Goal: Transaction & Acquisition: Purchase product/service

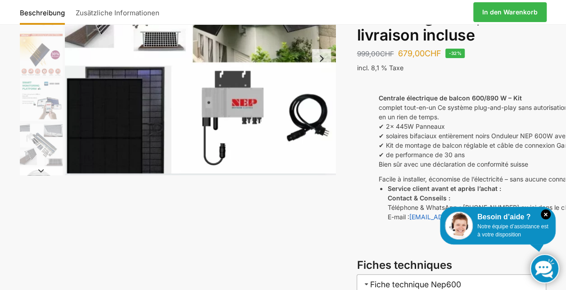
scroll to position [135, 0]
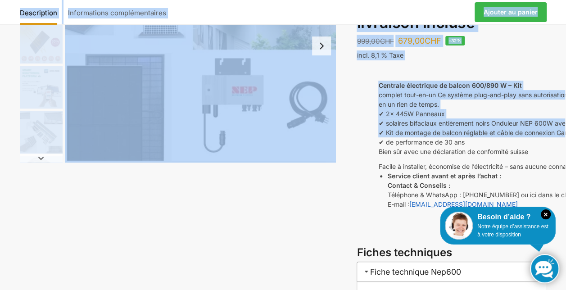
drag, startPoint x: 358, startPoint y: 139, endPoint x: 290, endPoint y: 136, distance: 67.6
click at [290, 136] on div "Description Informations complémentaires 999,00 CHF Ursprünglicher Preis war: 9…" at bounding box center [283, 171] width 565 height 484
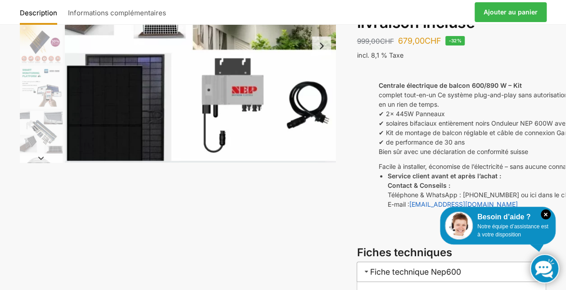
drag, startPoint x: 290, startPoint y: 136, endPoint x: 359, endPoint y: 167, distance: 75.8
click at [361, 167] on div "Centrale électrique de balcon 600/890 W – Kit complet tout-en-un Ce système plu…" at bounding box center [537, 152] width 360 height 143
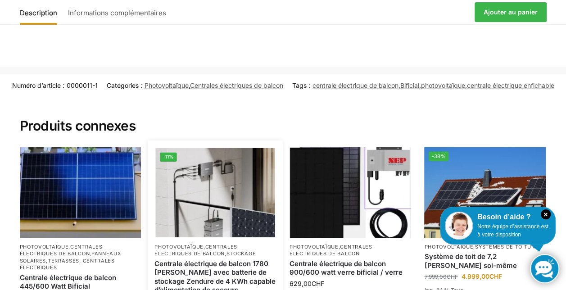
scroll to position [1191, 0]
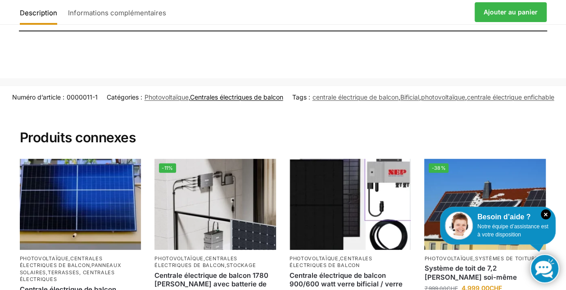
click at [283, 95] on link "Centrales électriques de balcon" at bounding box center [236, 97] width 93 height 8
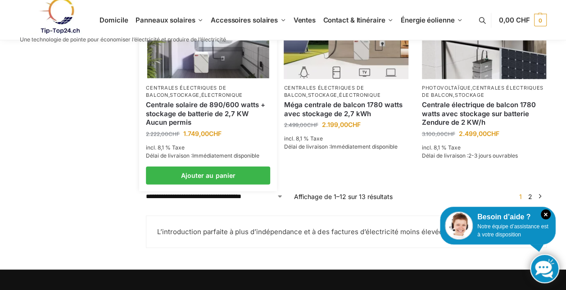
scroll to position [946, 0]
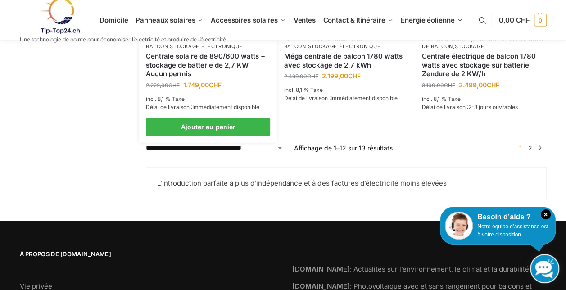
click at [209, 52] on link "Centrale solaire de 890/600 watts + stockage de batterie de 2,7 KW Aucun permis" at bounding box center [208, 65] width 124 height 27
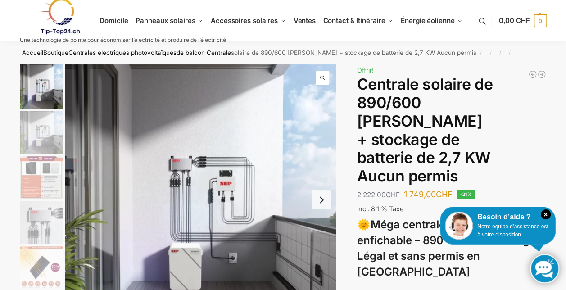
click at [316, 148] on img "1 / 12" at bounding box center [200, 199] width 271 height 271
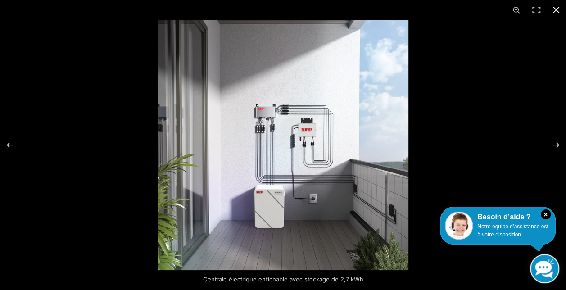
click at [554, 7] on button "Fermer (Esc)" at bounding box center [556, 10] width 20 height 20
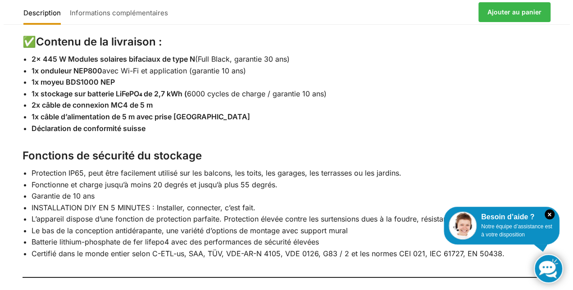
scroll to position [1399, 0]
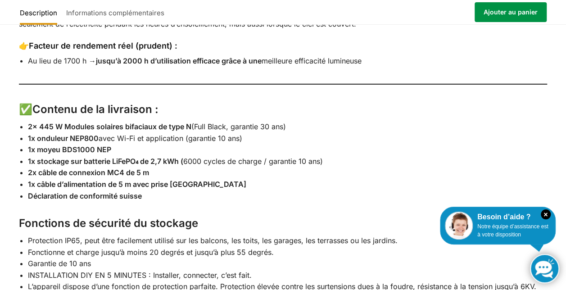
click at [509, 11] on link "Ajouter au panier" at bounding box center [511, 12] width 72 height 20
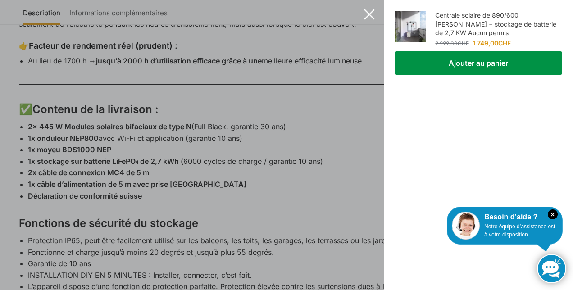
click at [468, 62] on button "Ajouter au panier" at bounding box center [479, 62] width 168 height 23
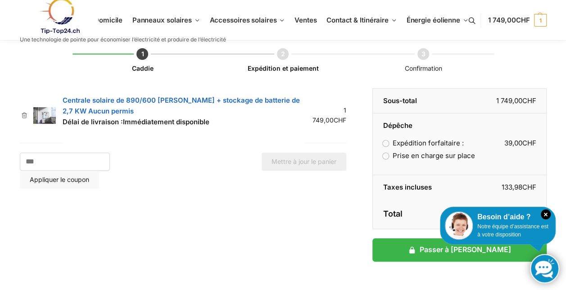
scroll to position [45, 0]
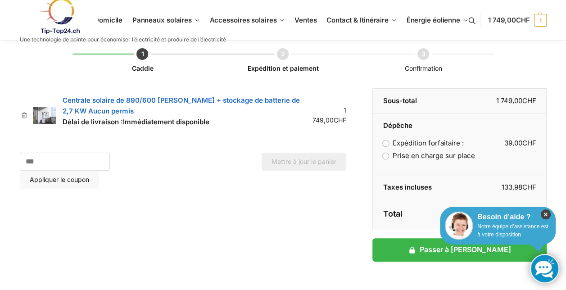
click at [545, 213] on icon "×" at bounding box center [546, 214] width 10 height 10
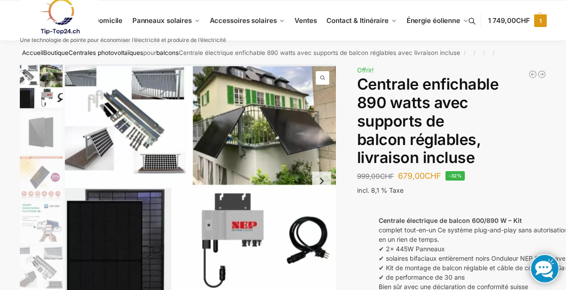
click at [537, 20] on span "1" at bounding box center [540, 20] width 13 height 13
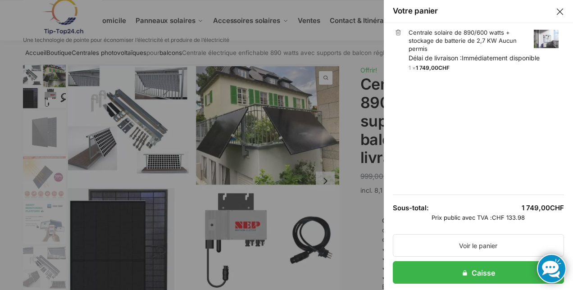
click at [554, 10] on button "Fermer le tiroir" at bounding box center [560, 12] width 12 height 12
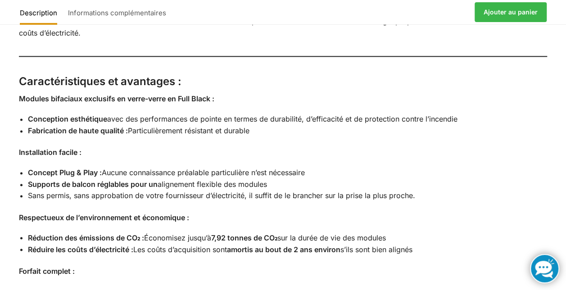
scroll to position [676, 0]
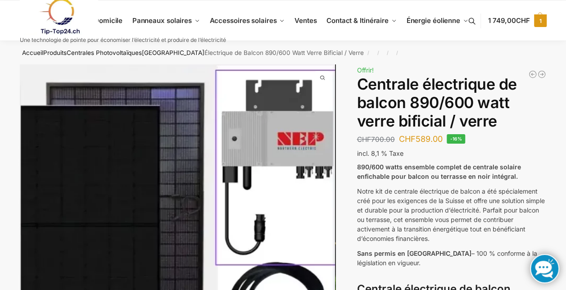
click at [540, 20] on span "1" at bounding box center [540, 20] width 13 height 13
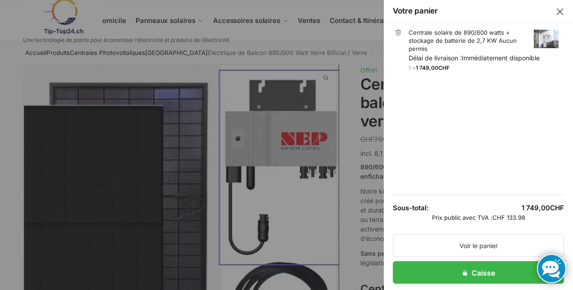
click at [554, 10] on button "Fermer le tiroir" at bounding box center [560, 12] width 12 height 12
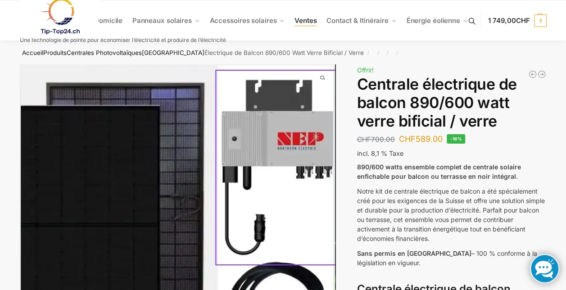
click at [298, 23] on span "Ventes" at bounding box center [306, 20] width 22 height 9
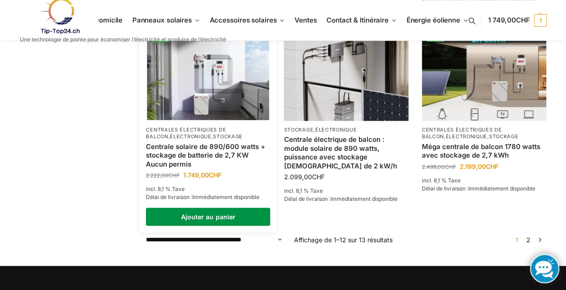
scroll to position [766, 0]
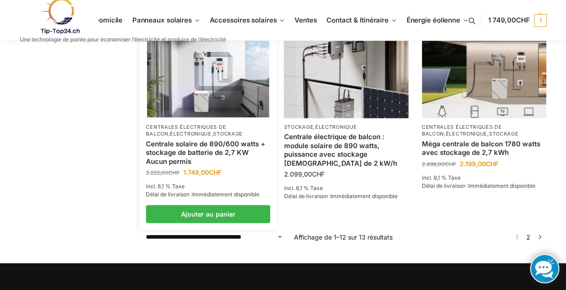
click at [199, 145] on link "Centrale solaire de 890/600 watts + stockage de batterie de 2,7 KW Aucun permis" at bounding box center [208, 152] width 124 height 27
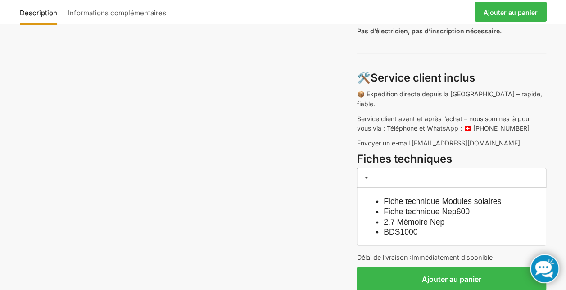
scroll to position [766, 0]
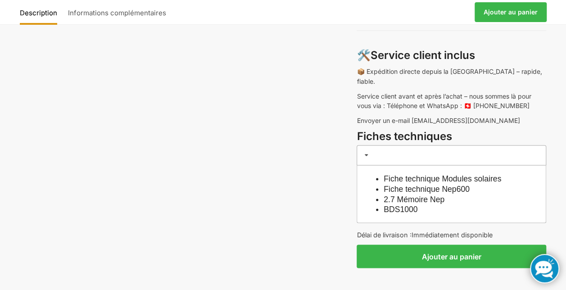
click at [370, 165] on div "Fiche technique Modules solaires Fiche technique Nep600 2.7 Mémoire Nep BDS1000" at bounding box center [452, 194] width 190 height 58
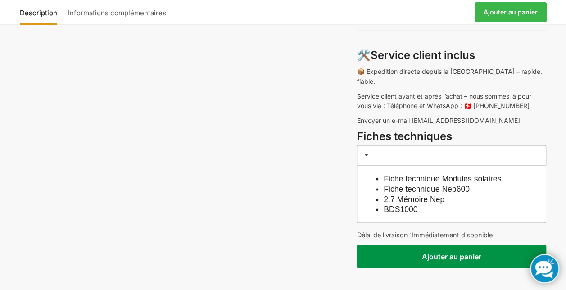
click at [438, 245] on button "Ajouter au panier" at bounding box center [452, 256] width 190 height 23
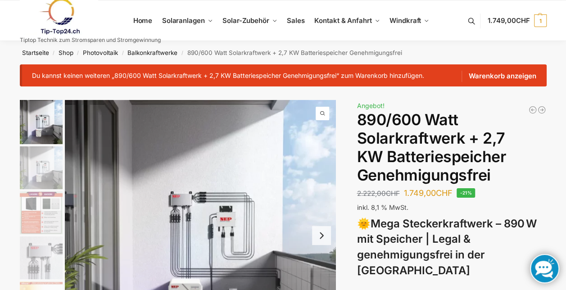
click at [310, 196] on img "1 / 12" at bounding box center [200, 235] width 271 height 271
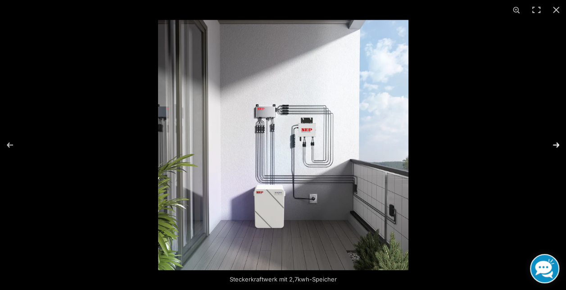
click at [559, 149] on button "Next (arrow right)" at bounding box center [551, 145] width 32 height 45
click at [555, 145] on button "Next (arrow right)" at bounding box center [551, 145] width 32 height 45
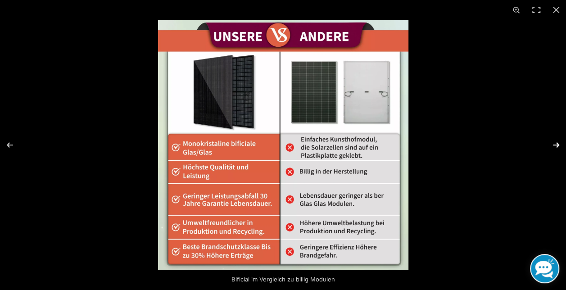
click at [554, 145] on button "Next (arrow right)" at bounding box center [551, 145] width 32 height 45
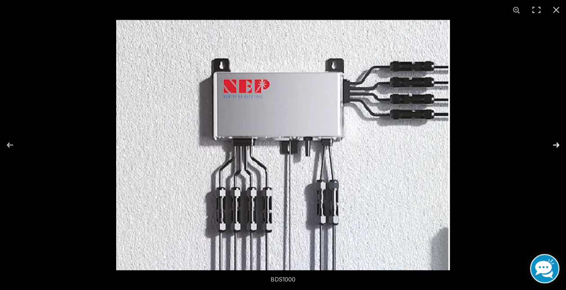
click at [553, 145] on button "Next (arrow right)" at bounding box center [551, 145] width 32 height 45
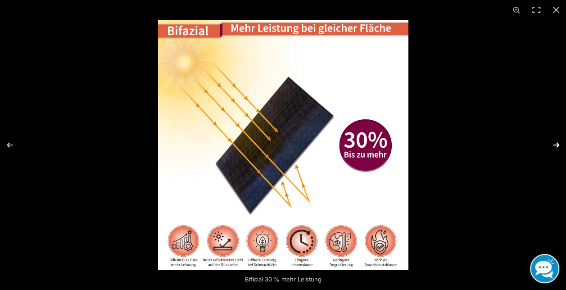
click at [553, 145] on button "Next (arrow right)" at bounding box center [551, 145] width 32 height 45
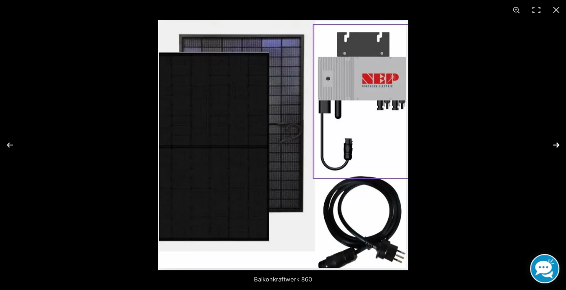
click at [553, 145] on button "Next (arrow right)" at bounding box center [551, 145] width 32 height 45
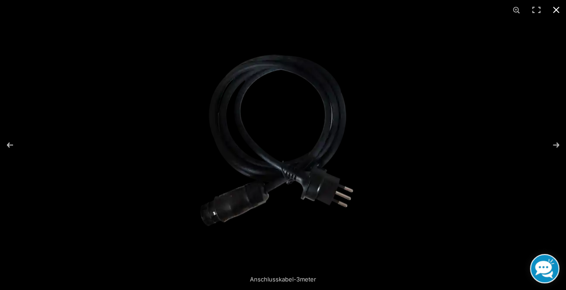
click at [558, 11] on button "Close (Esc)" at bounding box center [556, 10] width 20 height 20
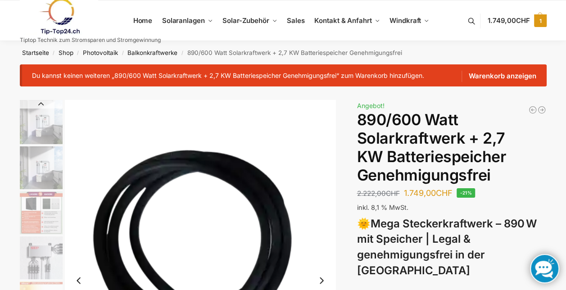
click at [499, 21] on span "1.749,00 CHF" at bounding box center [509, 20] width 42 height 9
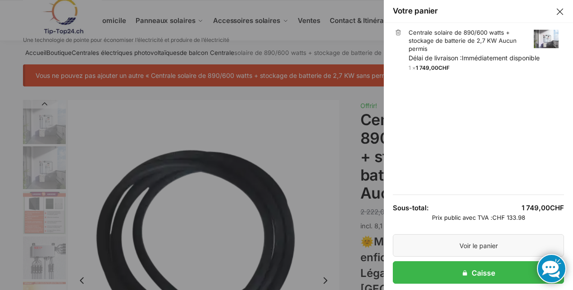
click at [470, 243] on link "Voir le panier" at bounding box center [478, 245] width 171 height 23
